Goal: Task Accomplishment & Management: Manage account settings

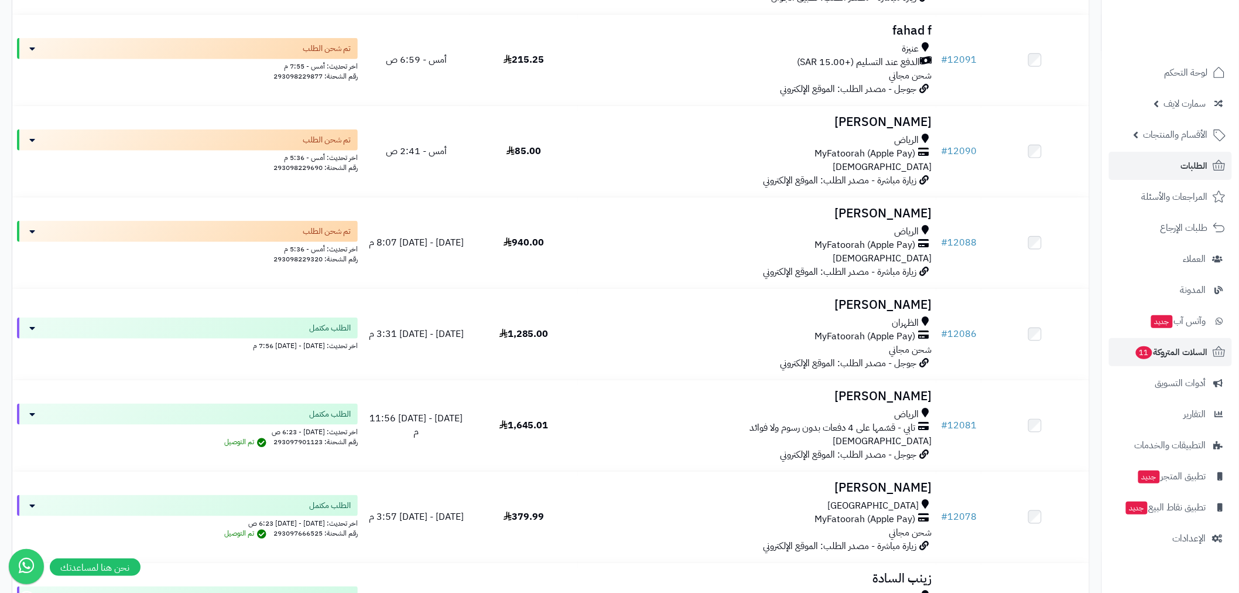
scroll to position [151, 0]
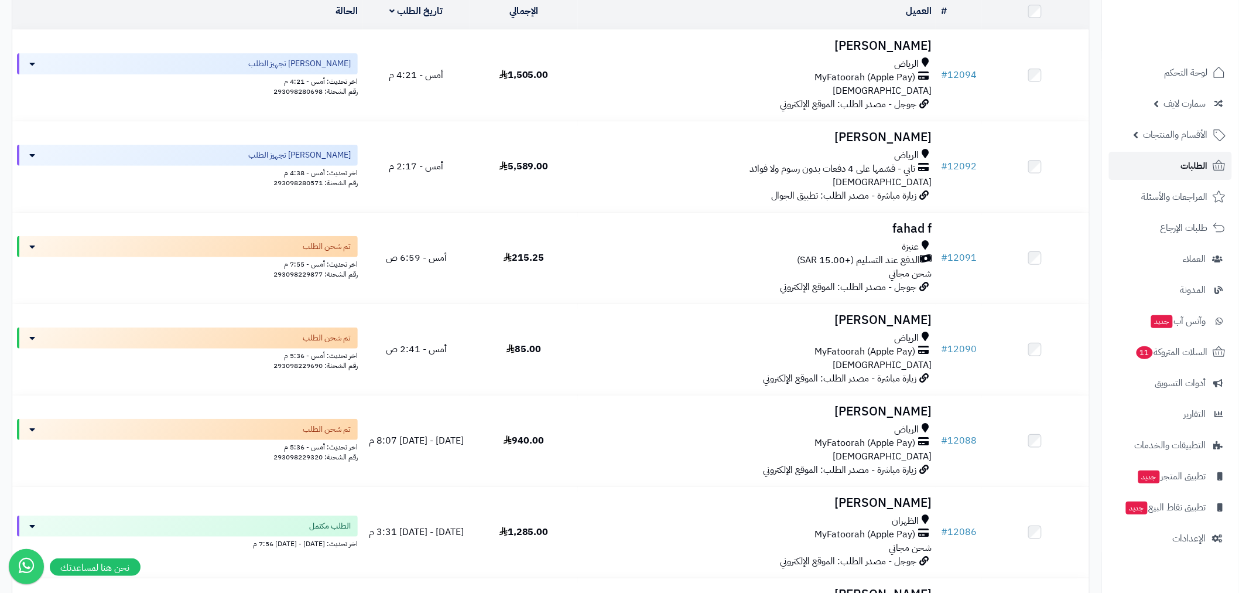
click at [1189, 171] on span "الطلبات" at bounding box center [1194, 166] width 27 height 16
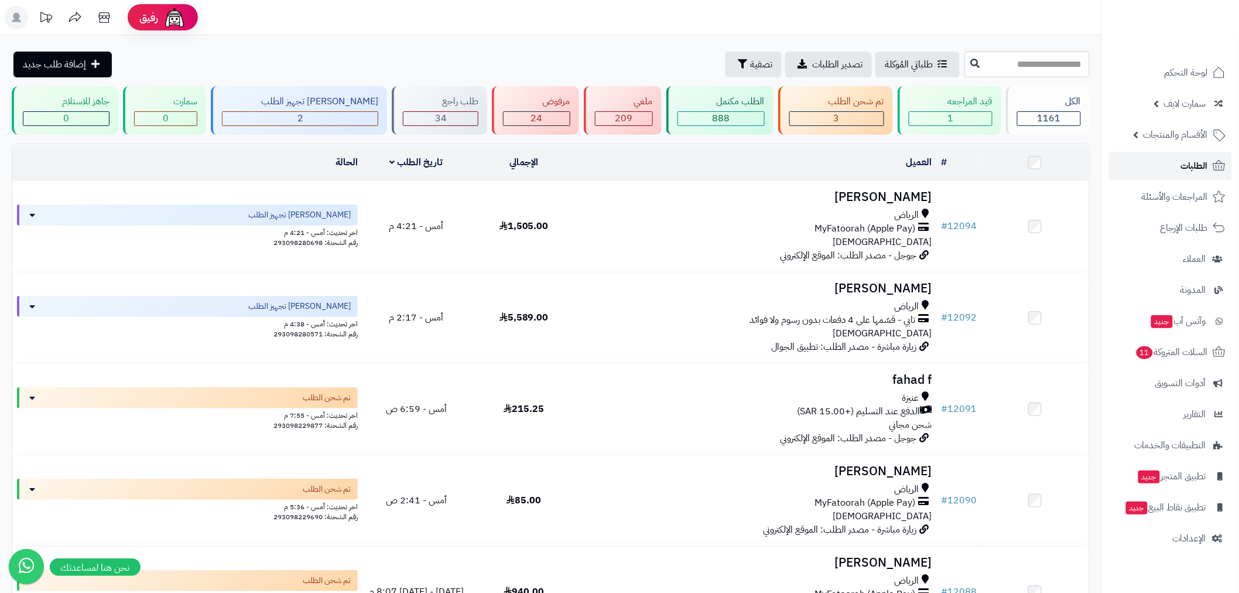
click at [1191, 160] on span "الطلبات" at bounding box center [1194, 166] width 27 height 16
click at [1182, 163] on span "الطلبات" at bounding box center [1194, 166] width 27 height 16
click at [1183, 166] on span "الطلبات" at bounding box center [1194, 166] width 27 height 16
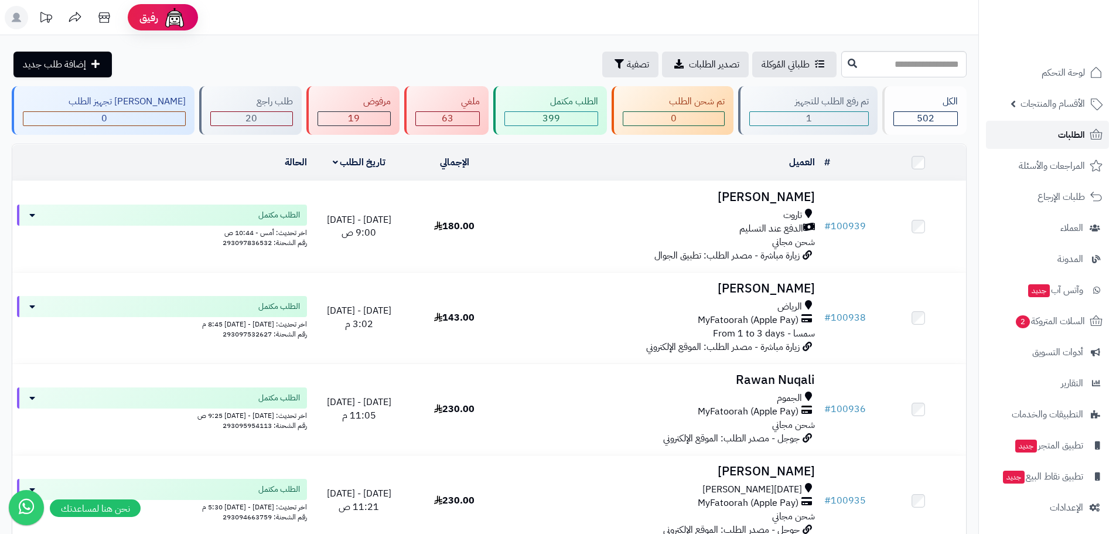
click at [1051, 143] on link "الطلبات" at bounding box center [1047, 135] width 123 height 28
click at [1043, 130] on link "الطلبات" at bounding box center [1047, 135] width 123 height 28
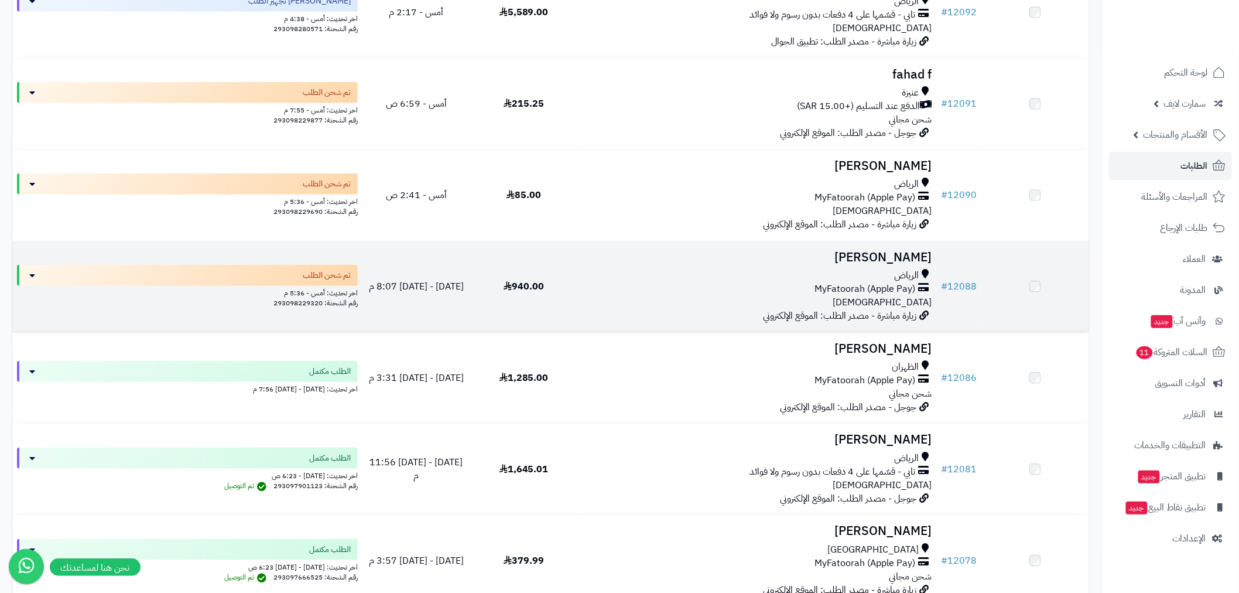
scroll to position [303, 0]
click at [962, 283] on link "# 12088" at bounding box center [959, 288] width 36 height 14
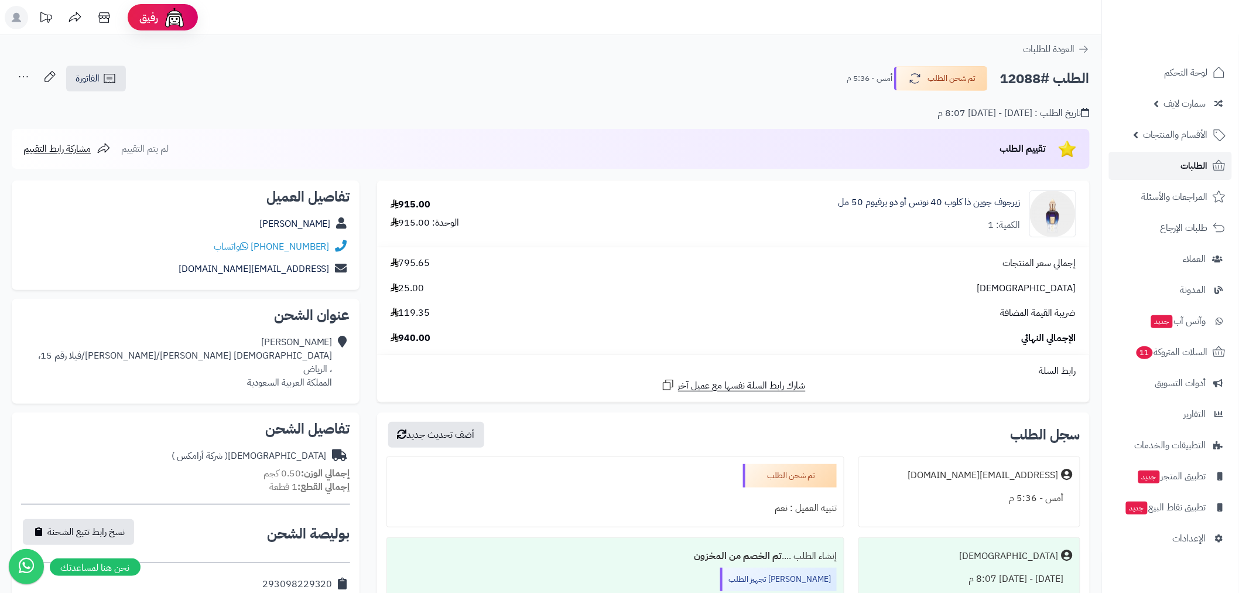
click at [1164, 170] on link "الطلبات" at bounding box center [1170, 166] width 123 height 28
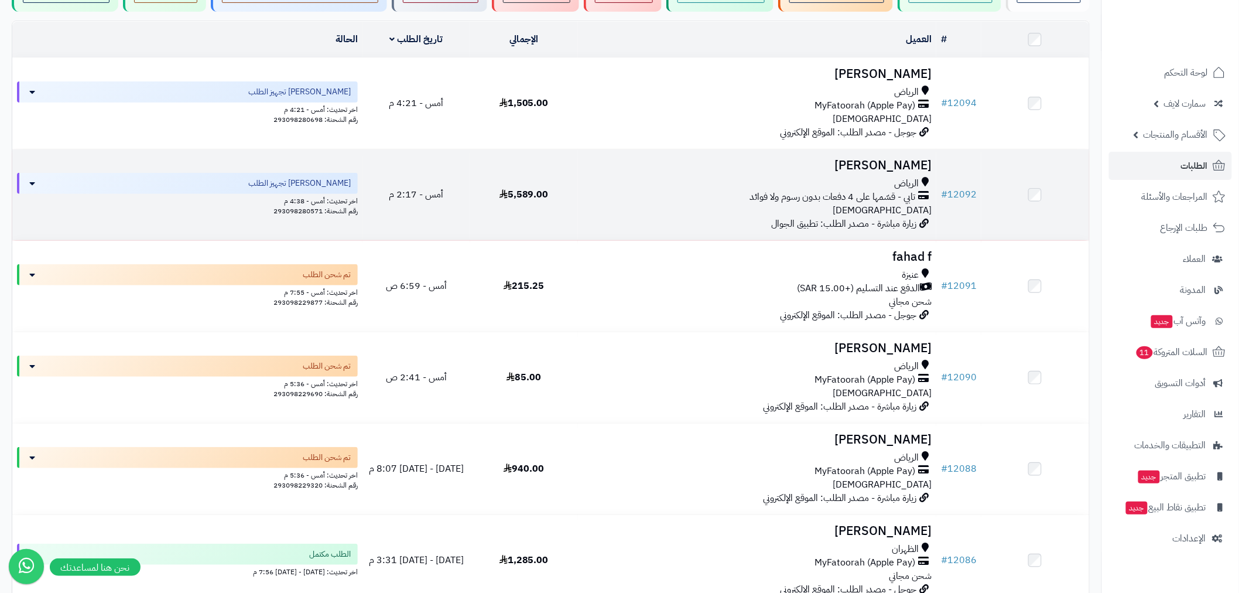
scroll to position [151, 0]
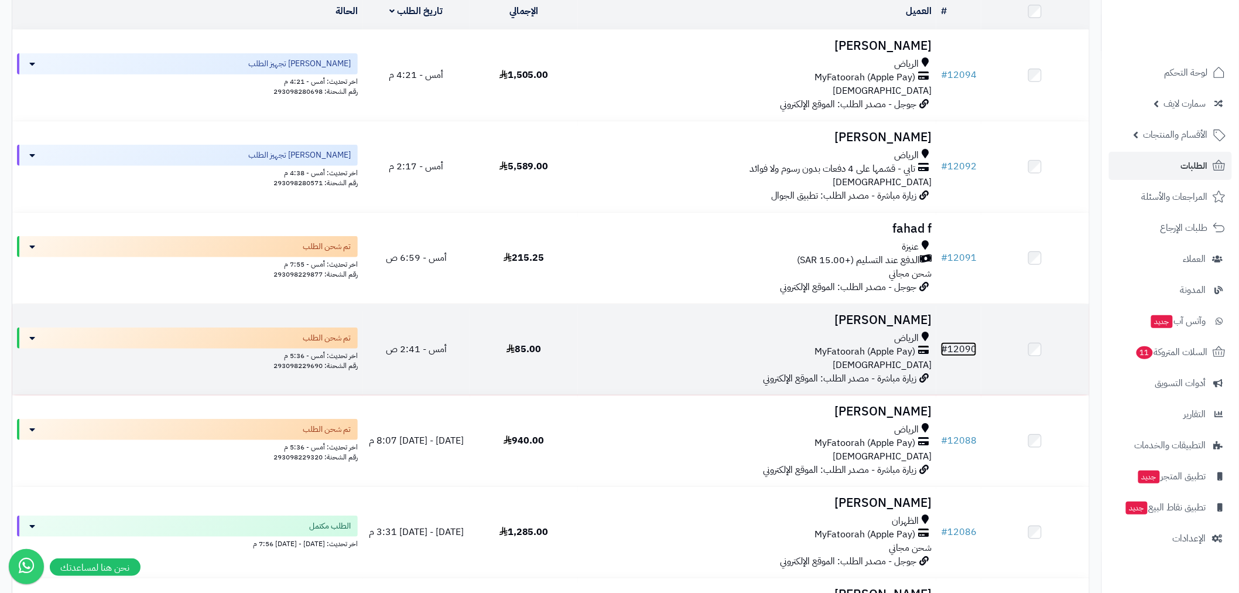
click at [970, 347] on link "# 12090" at bounding box center [959, 349] width 36 height 14
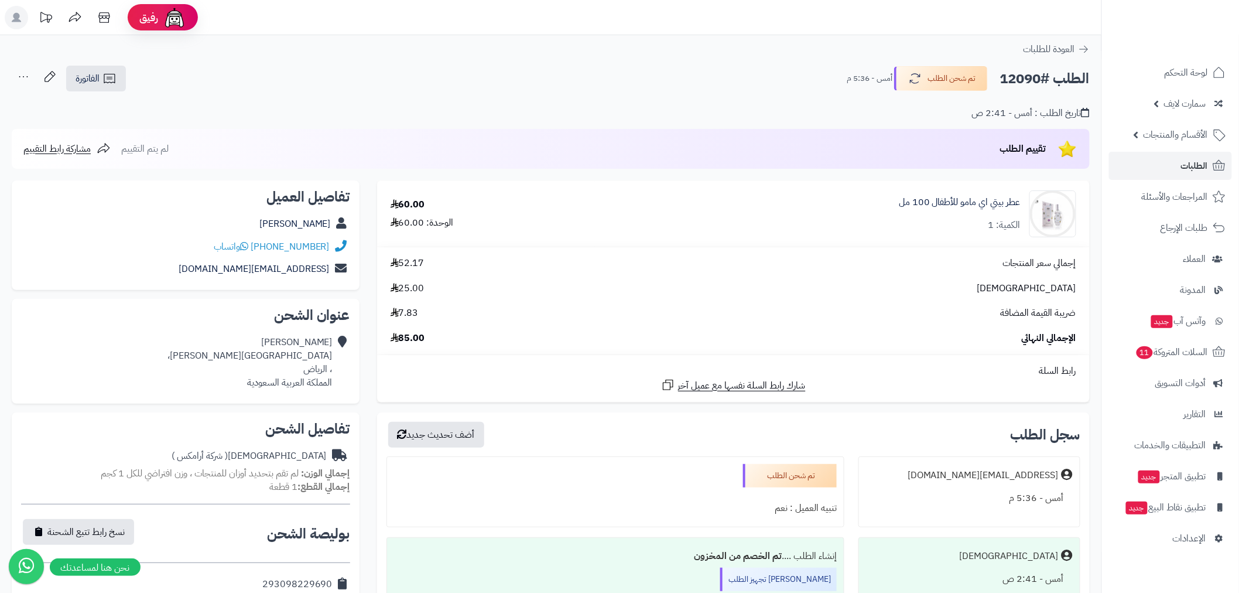
click at [1154, 180] on ul "لوحة التحكم سمارت لايف مزامنة أصناف المنتجات مزامنة البراندات المنتجات مزامنة ا…" at bounding box center [1170, 306] width 137 height 494
click at [1162, 172] on link "الطلبات" at bounding box center [1170, 166] width 123 height 28
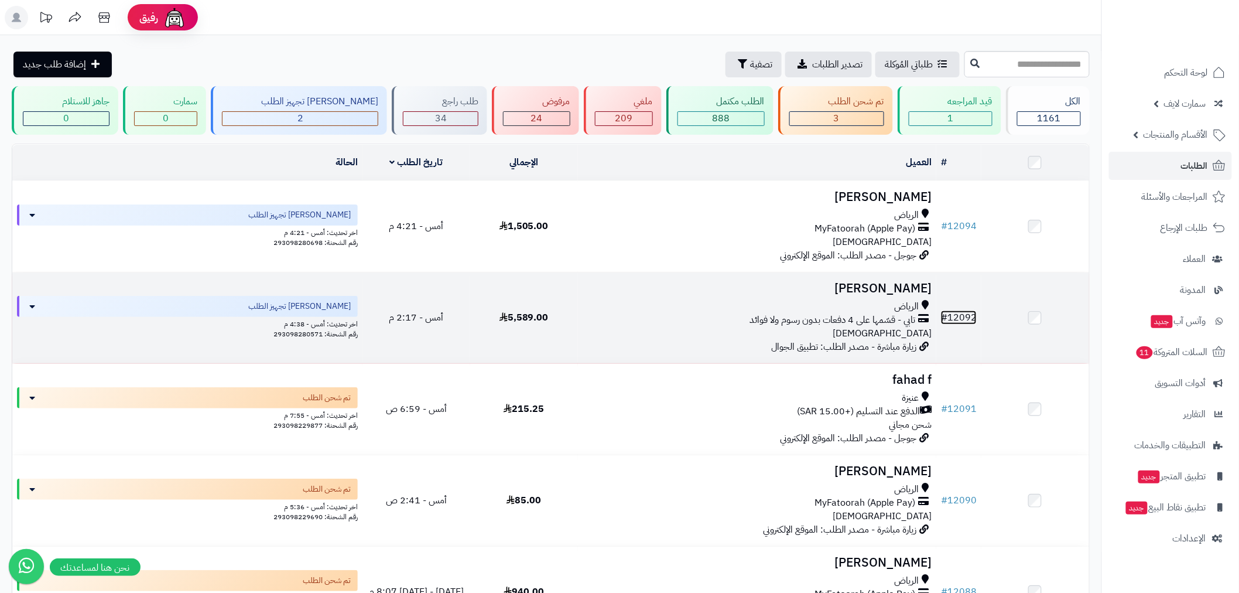
click at [962, 317] on link "# 12092" at bounding box center [959, 317] width 36 height 14
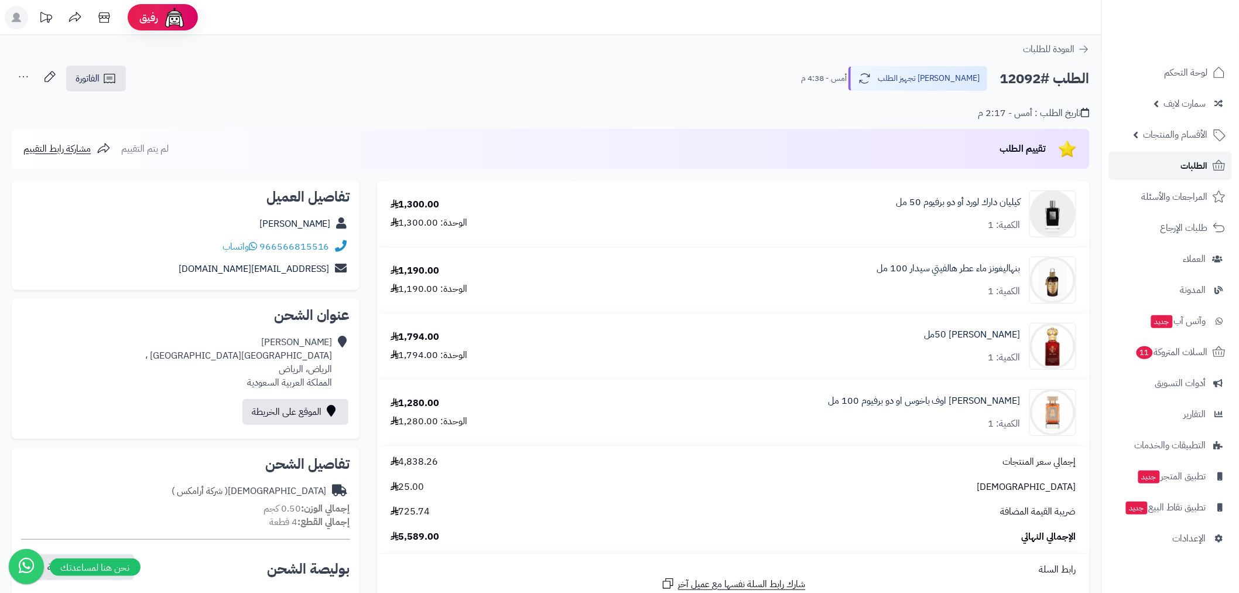
click at [1201, 167] on span "الطلبات" at bounding box center [1194, 166] width 27 height 16
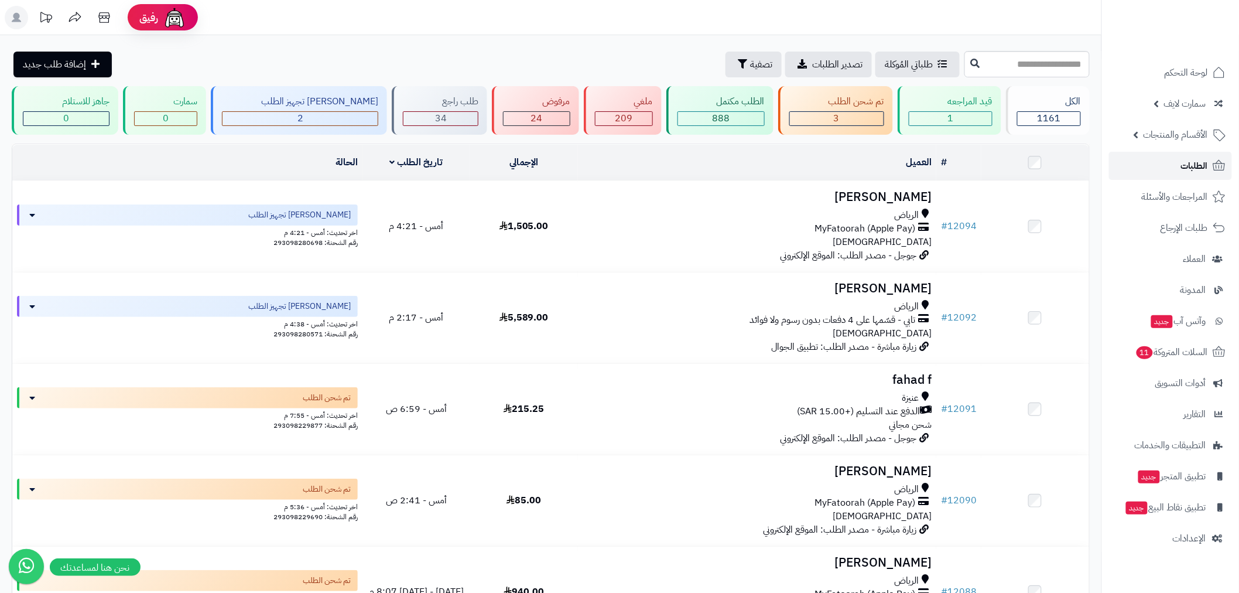
click at [1203, 172] on span "الطلبات" at bounding box center [1194, 166] width 27 height 16
click at [1177, 170] on link "الطلبات" at bounding box center [1170, 166] width 123 height 28
